Goal: Information Seeking & Learning: Learn about a topic

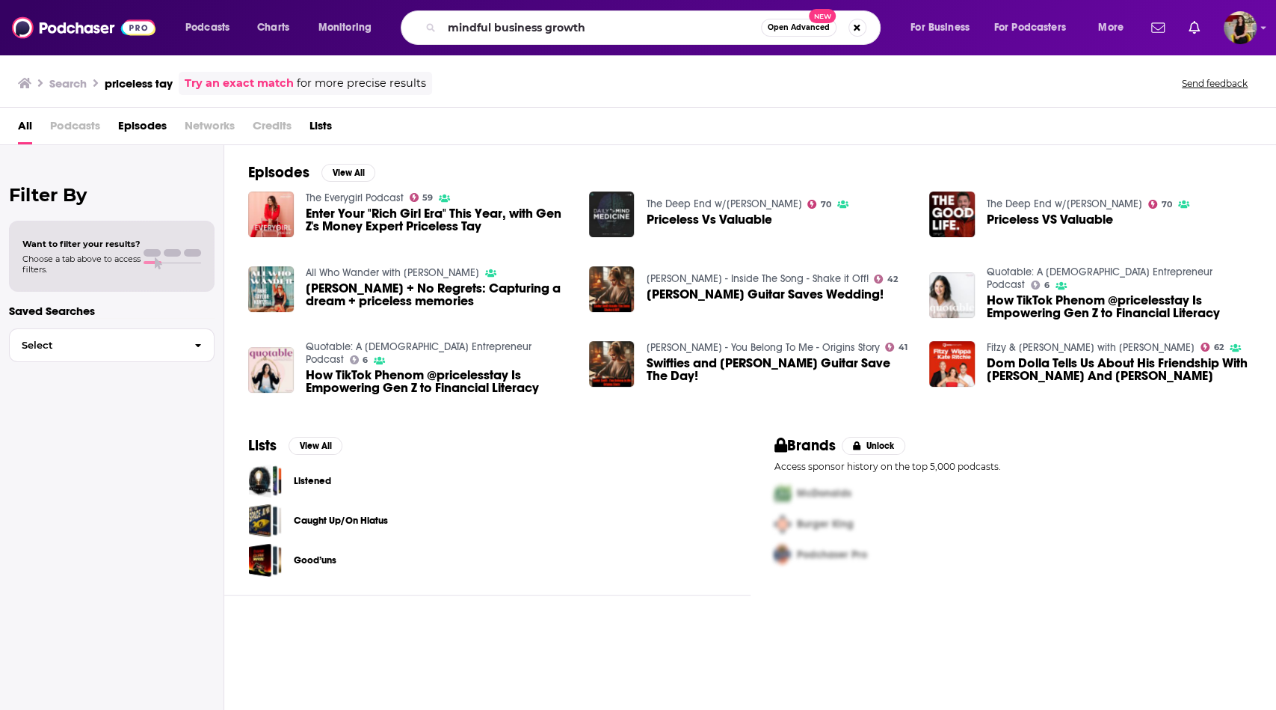
type input "mindful business growth"
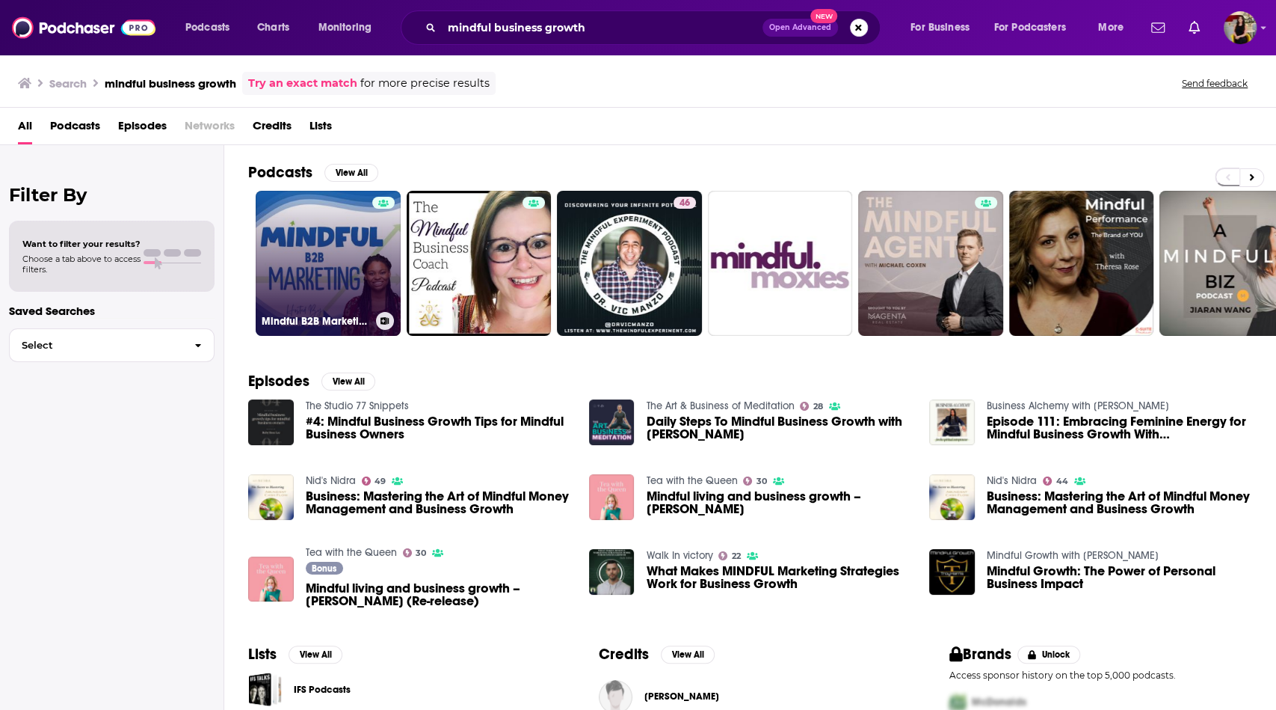
click at [348, 296] on link "Mindful B2B Marketing | Business Growth and Social Impact (Former: Forward Laun…" at bounding box center [328, 263] width 145 height 145
click at [313, 307] on link "Mindful B2B Marketing | Business Growth and Social Impact (Former: Forward Laun…" at bounding box center [328, 263] width 145 height 145
